Goal: Task Accomplishment & Management: Complete application form

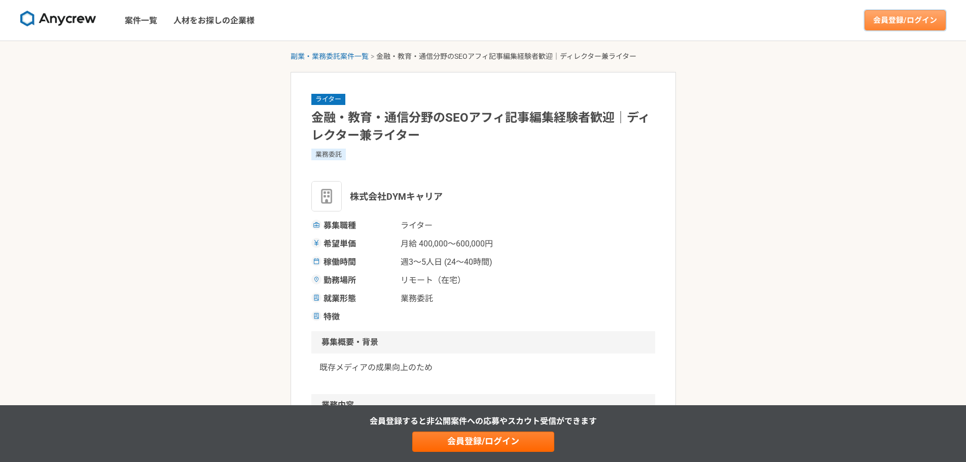
click at [898, 20] on link "会員登録/ログイン" at bounding box center [904, 20] width 81 height 20
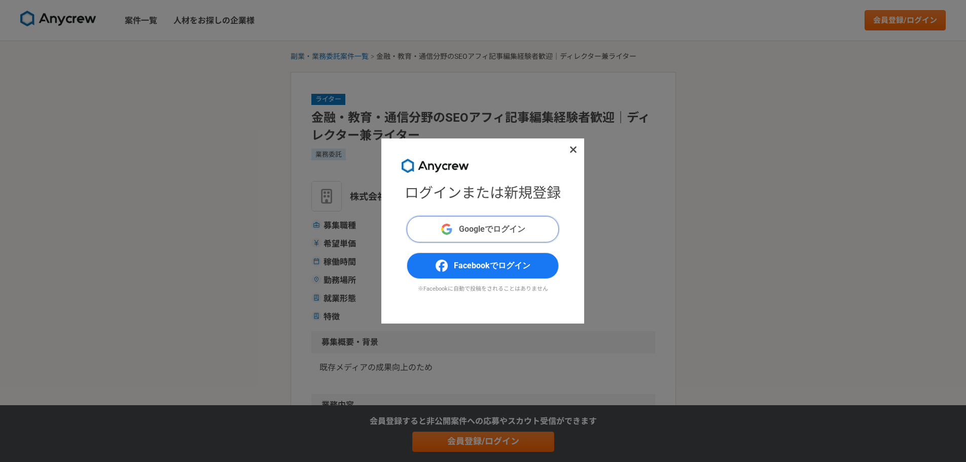
click at [518, 229] on span "Googleでログイン" at bounding box center [492, 229] width 66 height 12
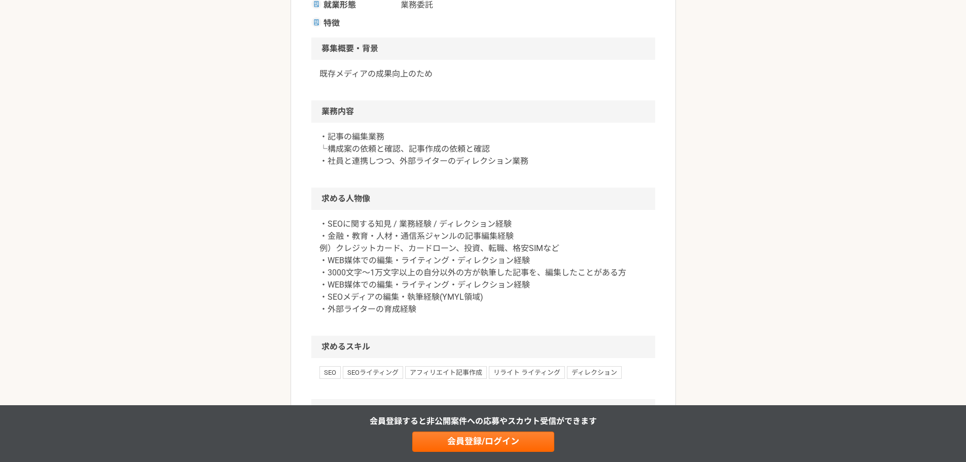
scroll to position [304, 0]
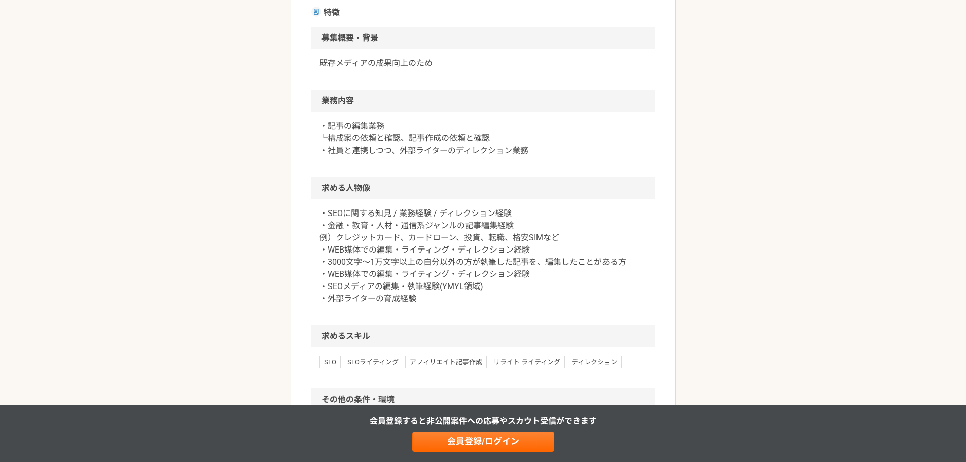
click at [402, 259] on p "・SEOに関する知見 / 業務経験 / ディレクション経験 ・金融・教育・人材・通信系ジャンルの記事編集経験 例）クレジットカード、カードローン、投資、転職、…" at bounding box center [482, 255] width 327 height 97
drag, startPoint x: 516, startPoint y: 215, endPoint x: 310, endPoint y: 213, distance: 205.8
click at [310, 213] on article "ライター 金融・教育・通信分野のSEOアフィ記事編集経験者歓迎｜ディレクター兼ライター 業務委託 株式会社DYMキャリア 募集職種 ライター 希望単価 月給 …" at bounding box center [482, 193] width 385 height 850
copy p "・SEOに関する知見 / 業務経験 / ディレクション経験"
drag, startPoint x: 315, startPoint y: 226, endPoint x: 531, endPoint y: 225, distance: 215.9
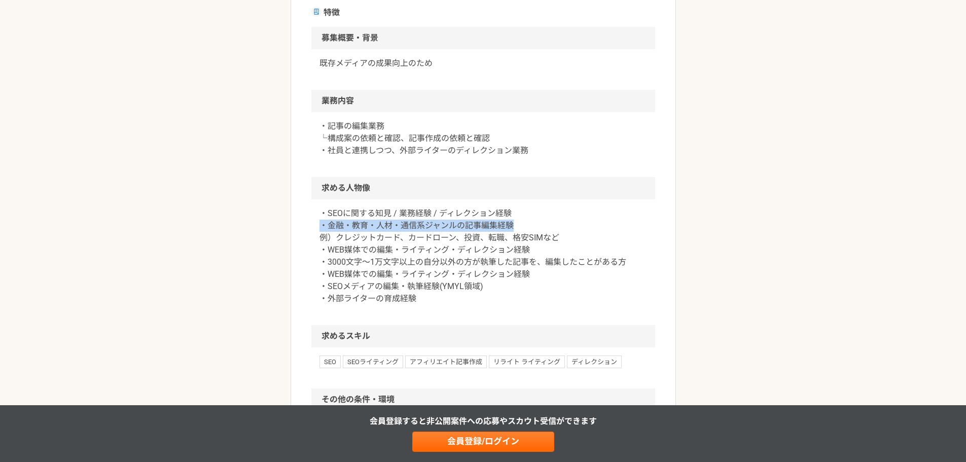
click at [531, 225] on div "・SEOに関する知見 / 業務経験 / ディレクション経験 ・金融・教育・人材・通信系ジャンルの記事編集経験 例）クレジットカード、カードローン、投資、転職、…" at bounding box center [483, 262] width 344 height 126
copy p "・金融・教育・人材・通信系ジャンルの記事編集経験"
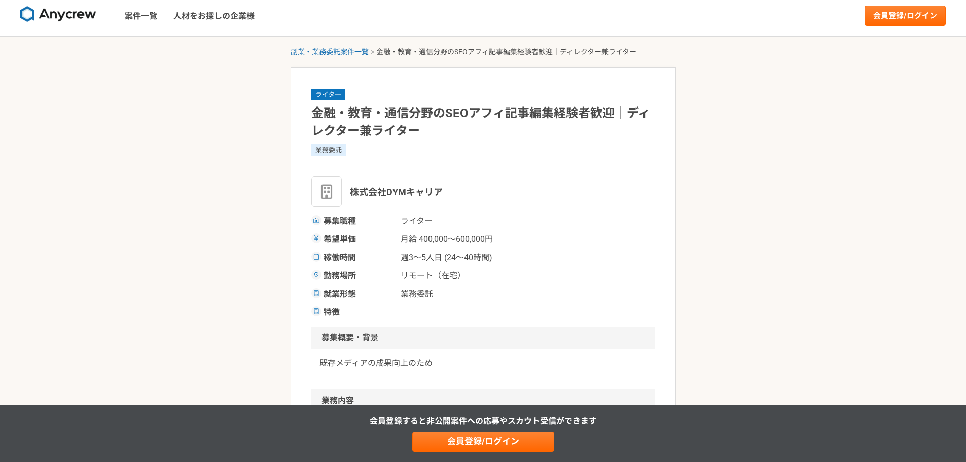
scroll to position [0, 0]
